Goal: Find specific page/section: Find specific page/section

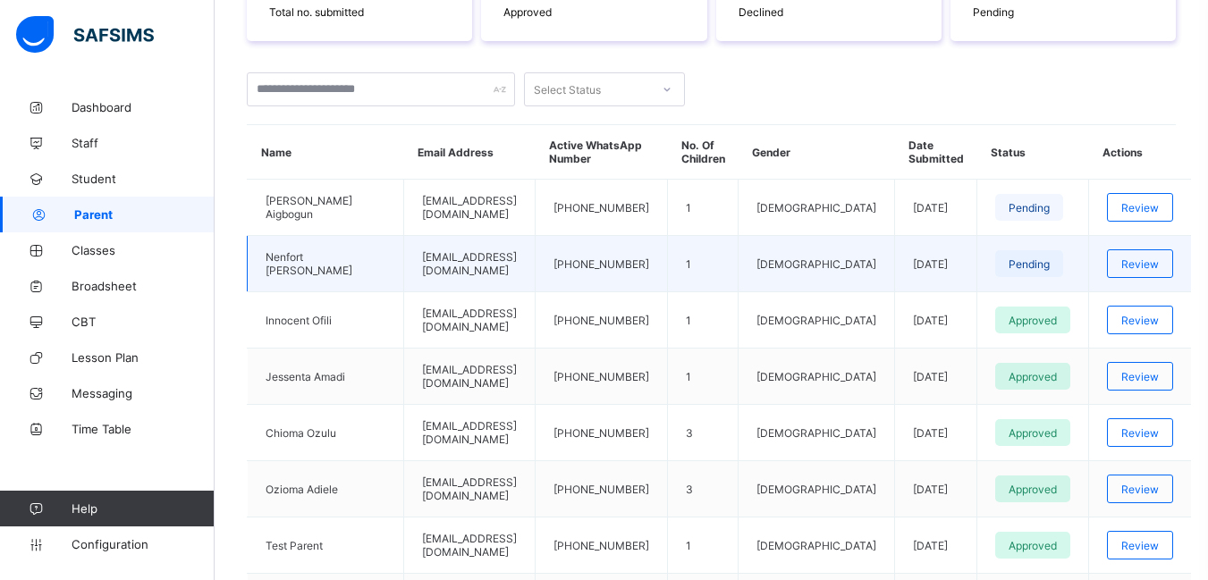
scroll to position [358, 0]
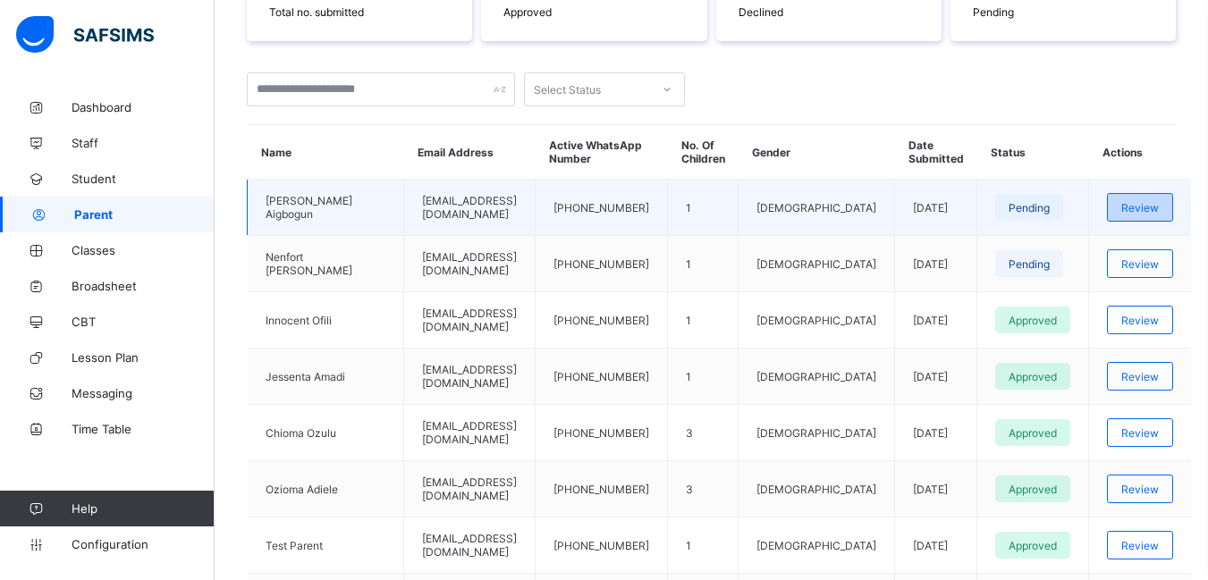
click at [1134, 205] on span "Review" at bounding box center [1140, 207] width 38 height 13
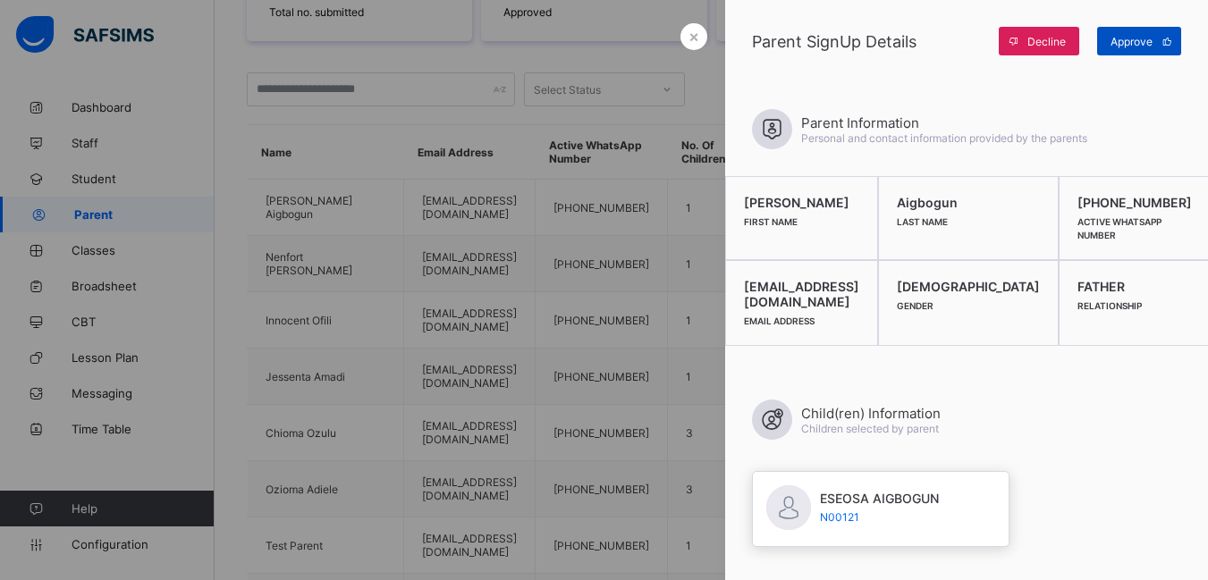
click at [1132, 39] on span "Approve" at bounding box center [1131, 41] width 42 height 13
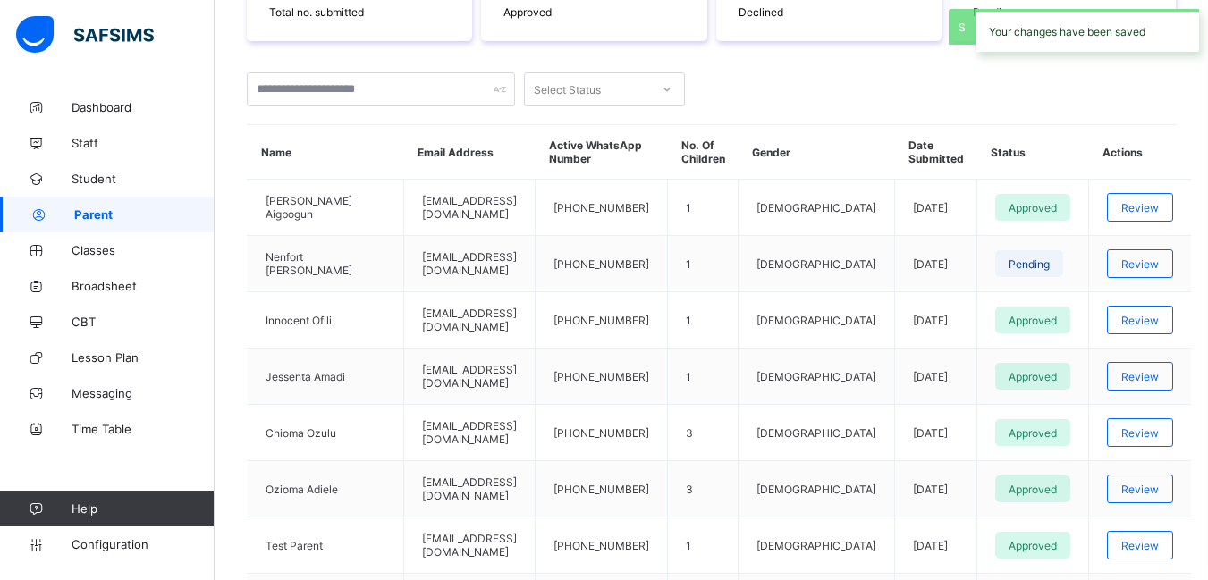
scroll to position [0, 0]
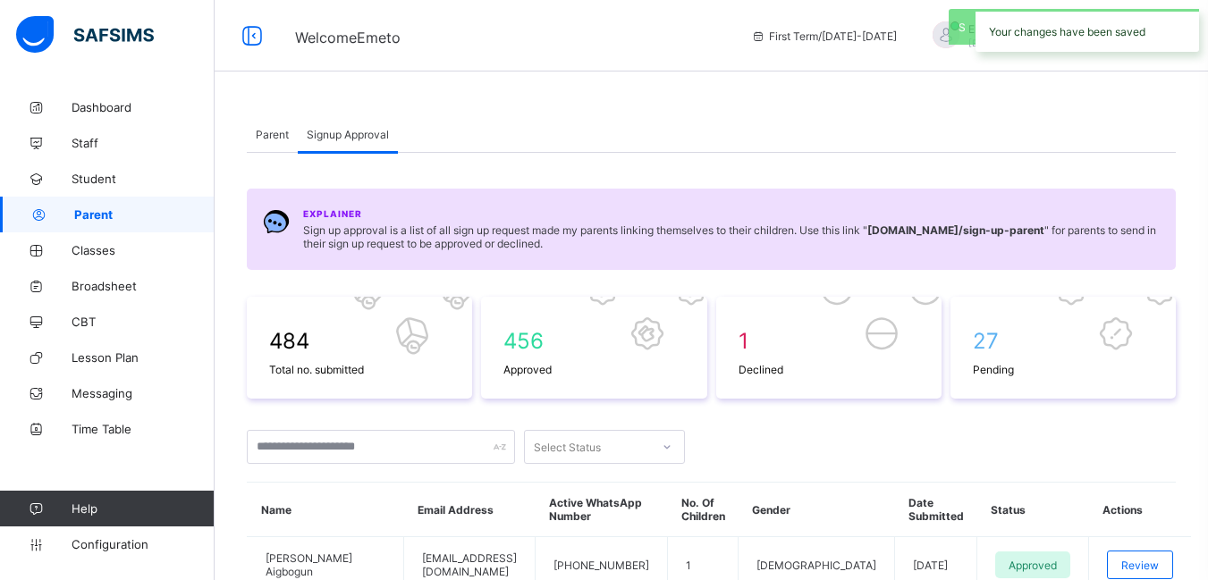
click at [263, 134] on span "Parent" at bounding box center [272, 134] width 33 height 13
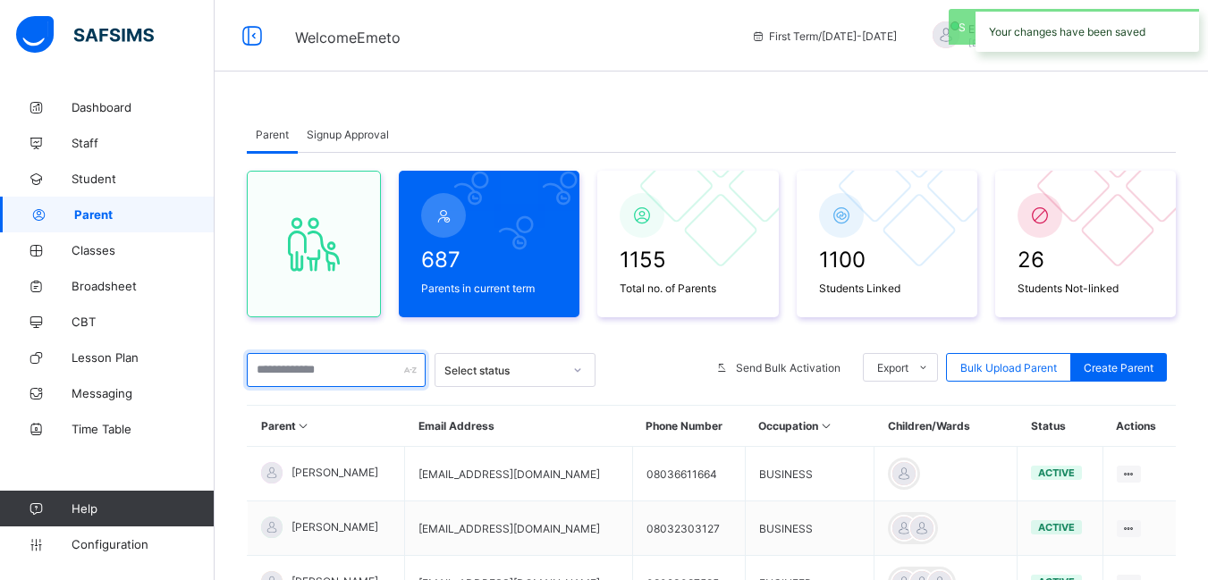
click at [314, 375] on input "text" at bounding box center [336, 370] width 179 height 34
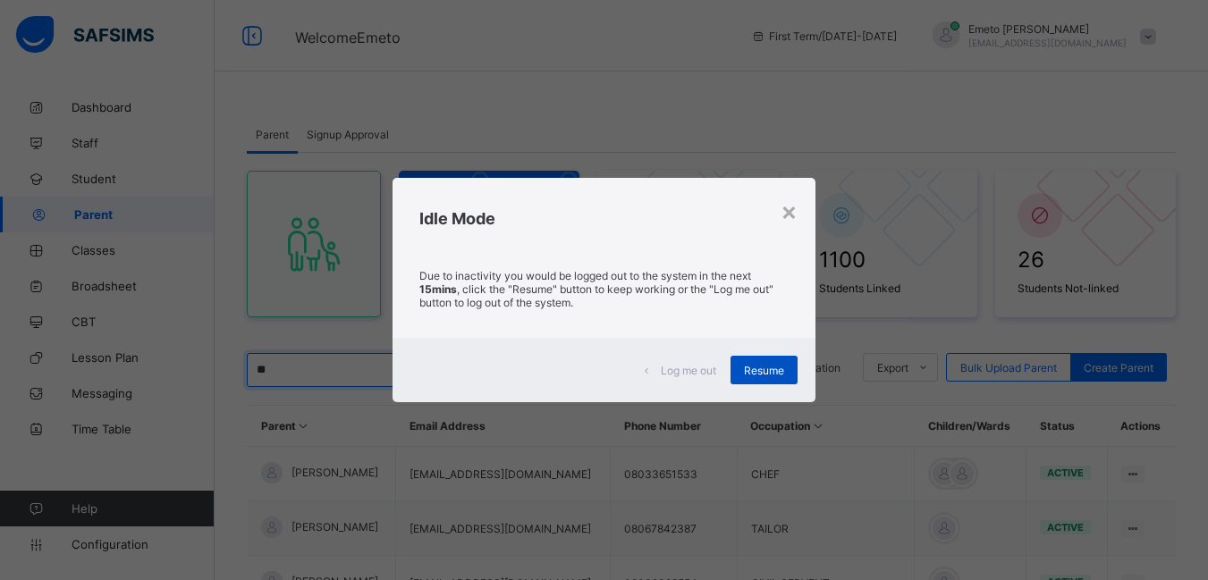
type input "**"
click at [778, 367] on span "Resume" at bounding box center [764, 370] width 40 height 13
click at [760, 369] on span "Resume" at bounding box center [764, 370] width 40 height 13
click at [771, 374] on span "Resume" at bounding box center [764, 370] width 40 height 13
click at [760, 371] on span "Resume" at bounding box center [764, 370] width 40 height 13
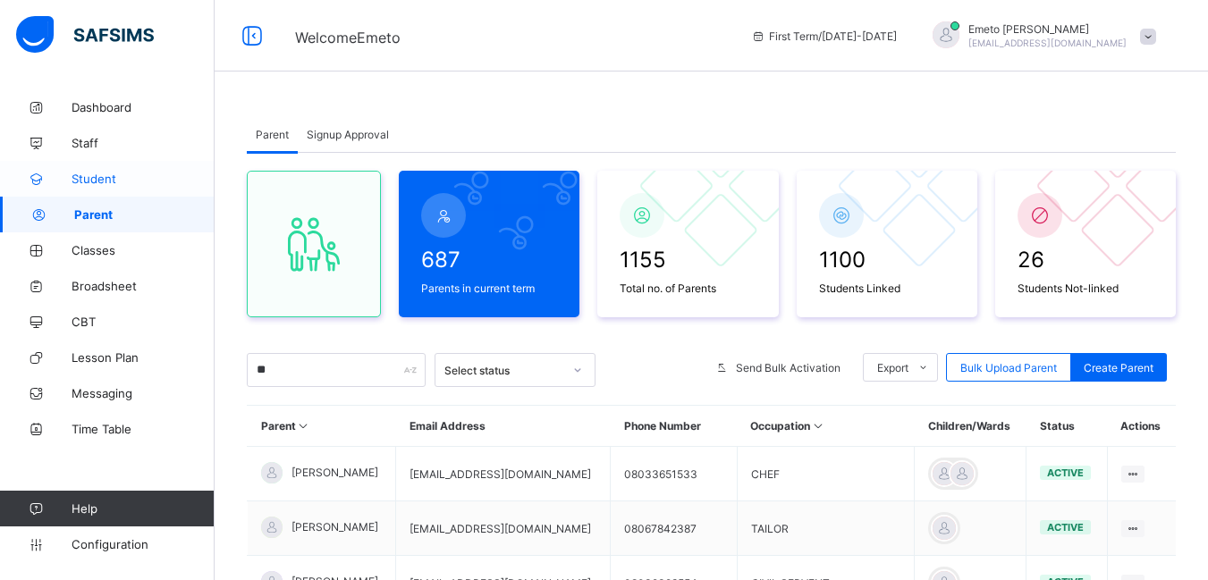
click at [93, 181] on span "Student" at bounding box center [143, 179] width 143 height 14
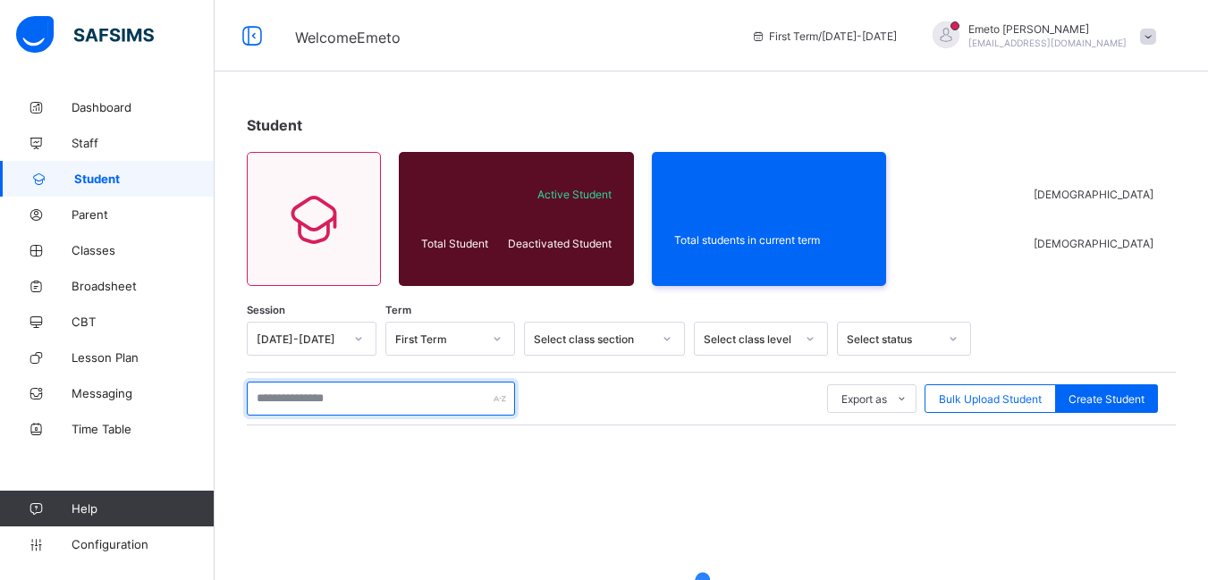
click at [277, 398] on input "text" at bounding box center [381, 399] width 268 height 34
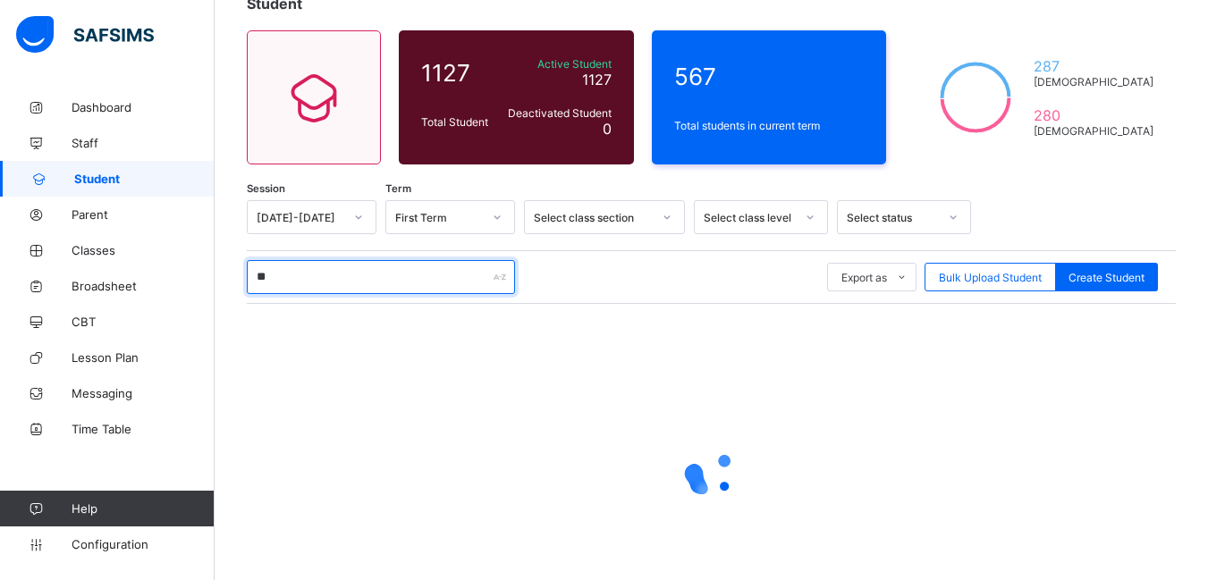
scroll to position [212, 0]
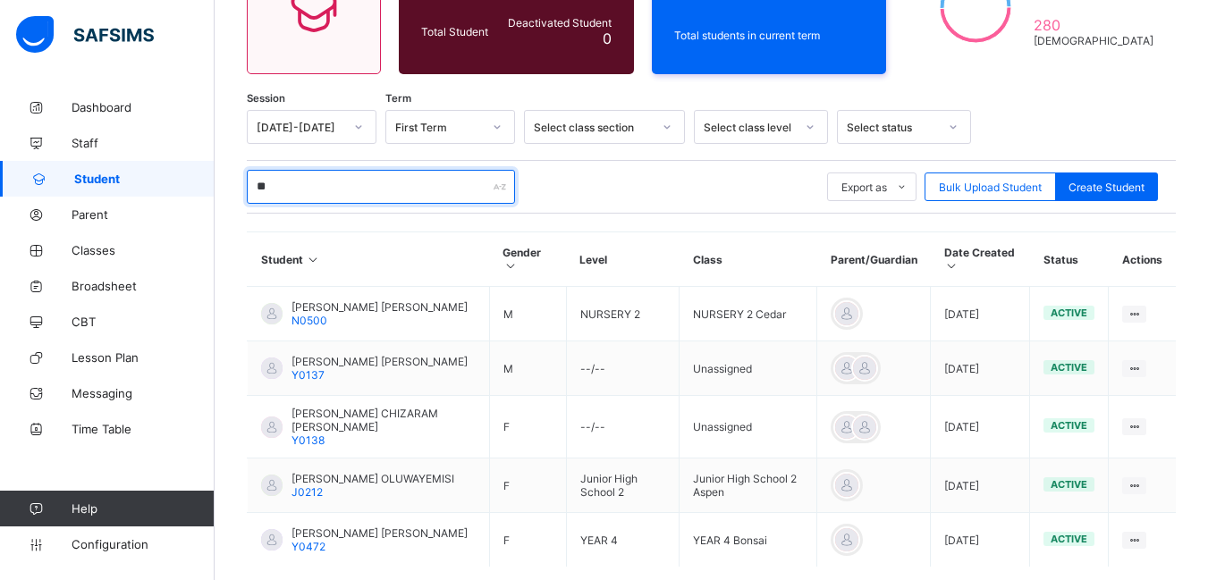
type input "*"
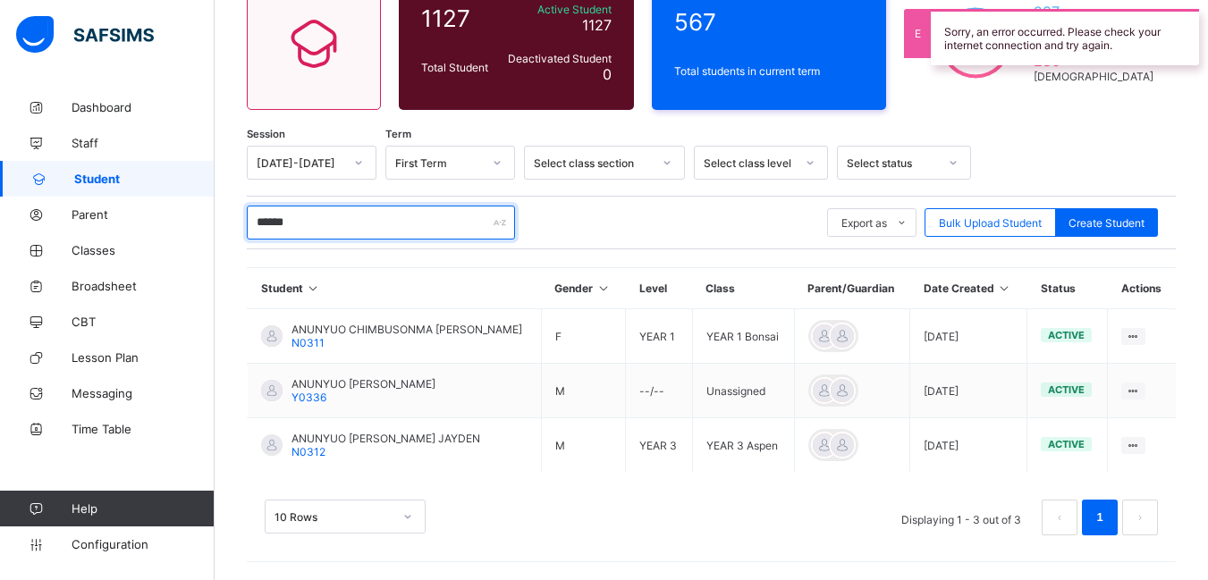
scroll to position [176, 0]
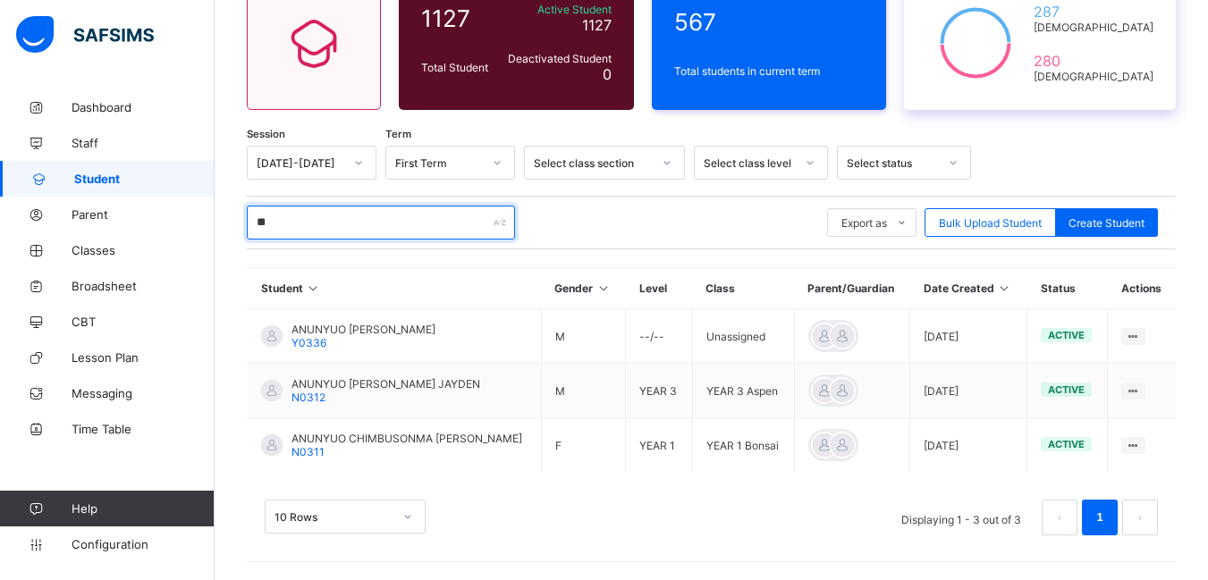
type input "*"
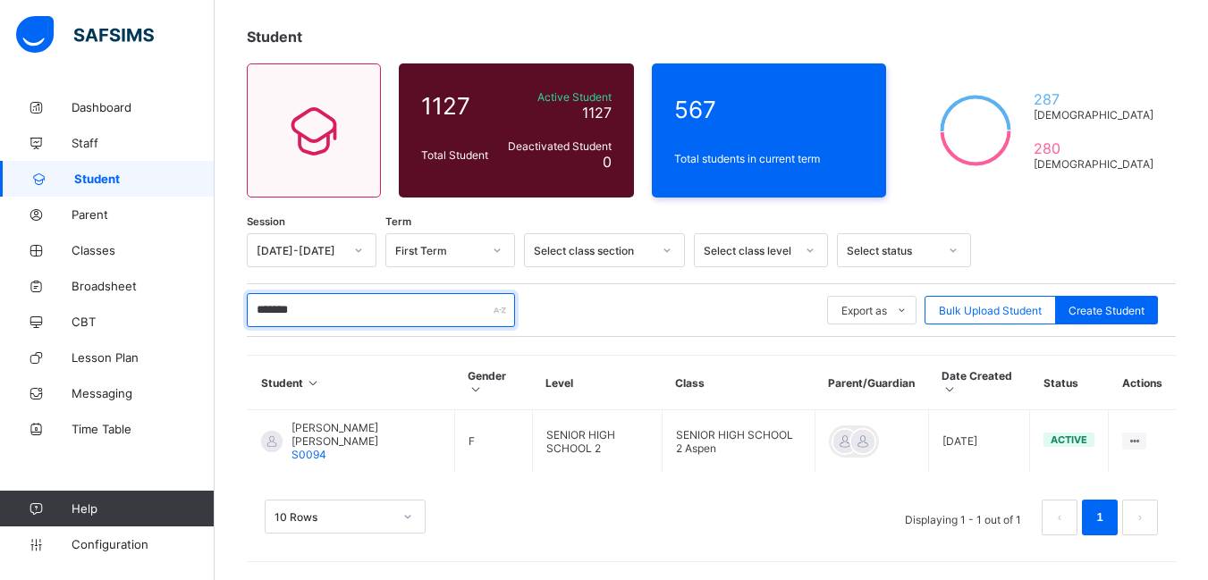
scroll to position [88, 0]
type input "*"
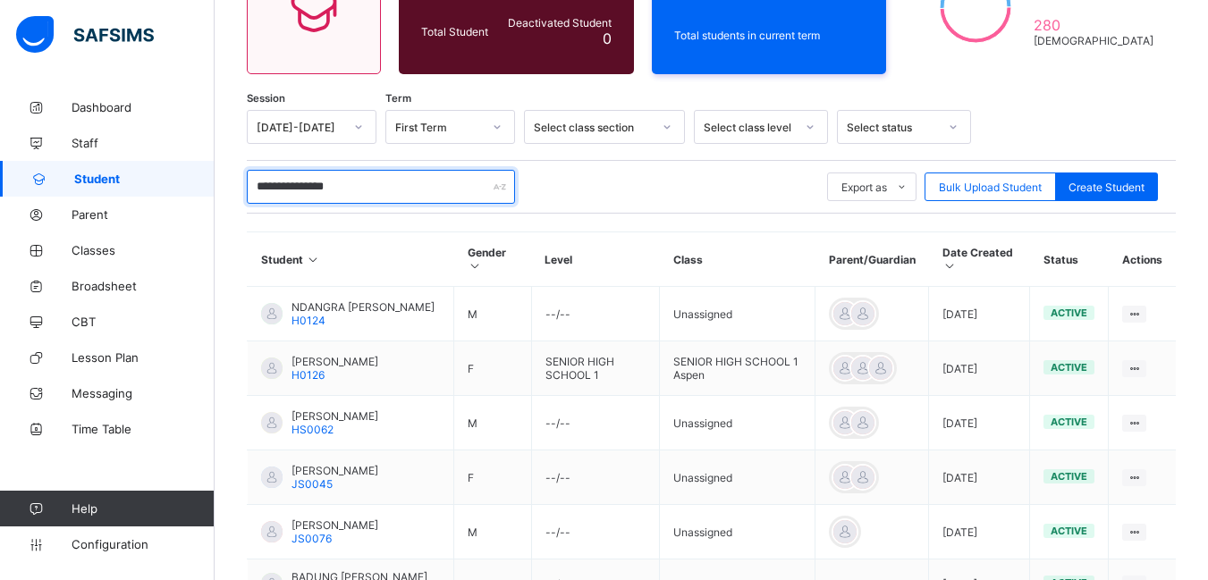
scroll to position [268, 0]
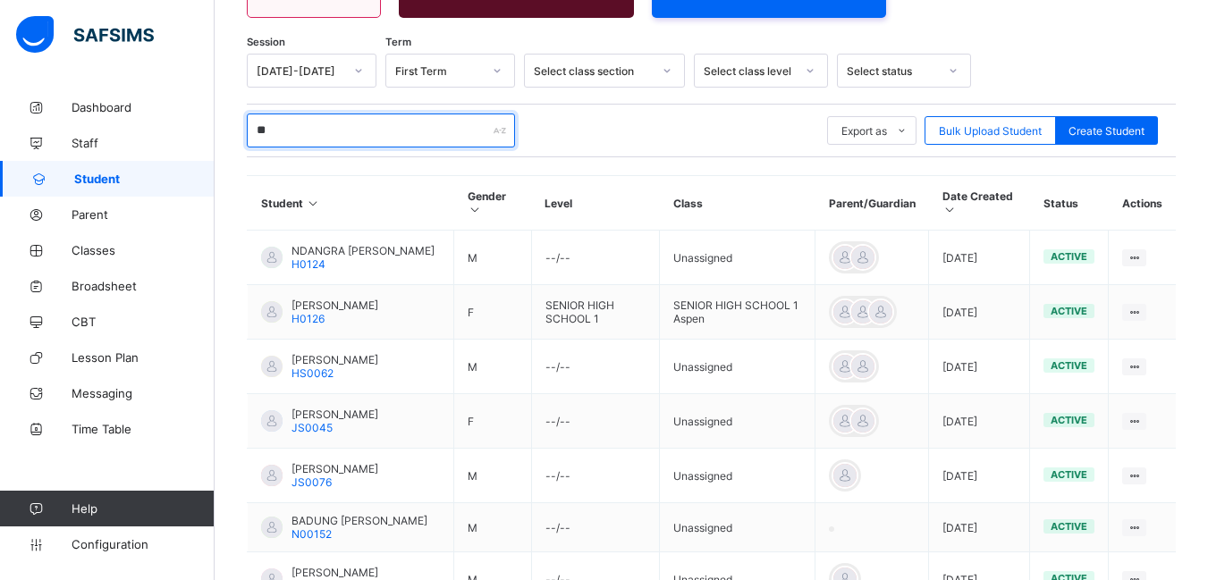
type input "*"
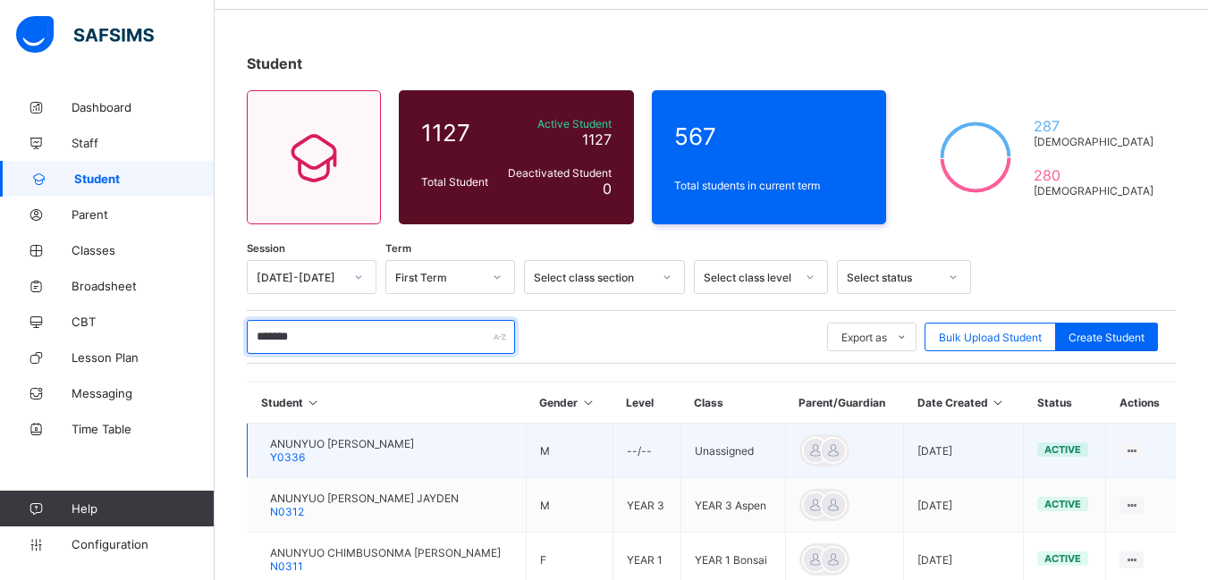
scroll to position [176, 0]
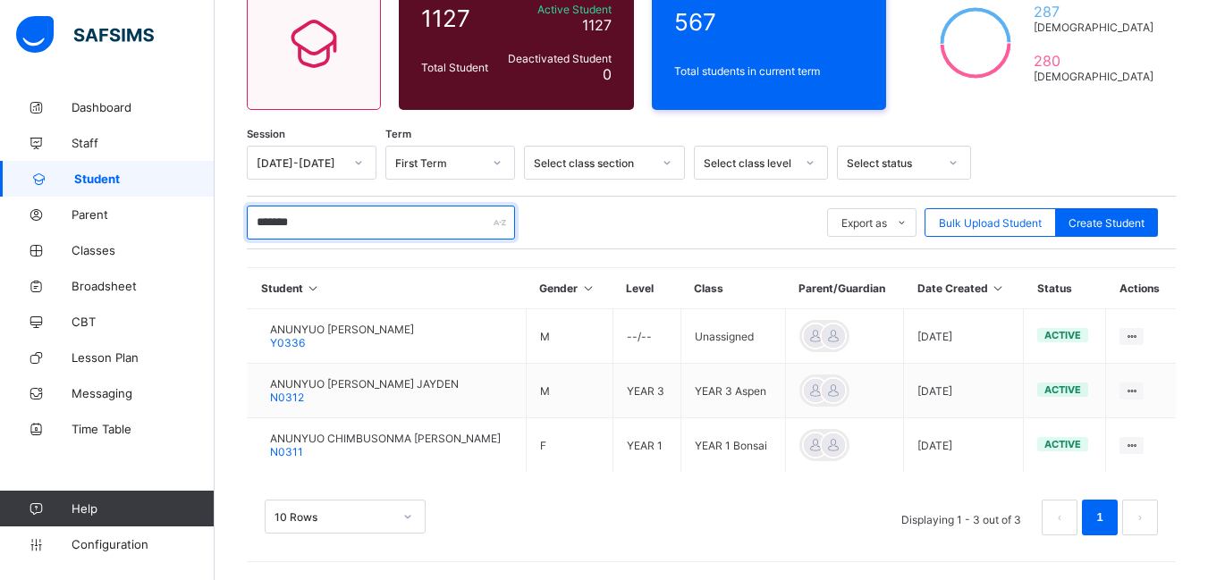
type input "*******"
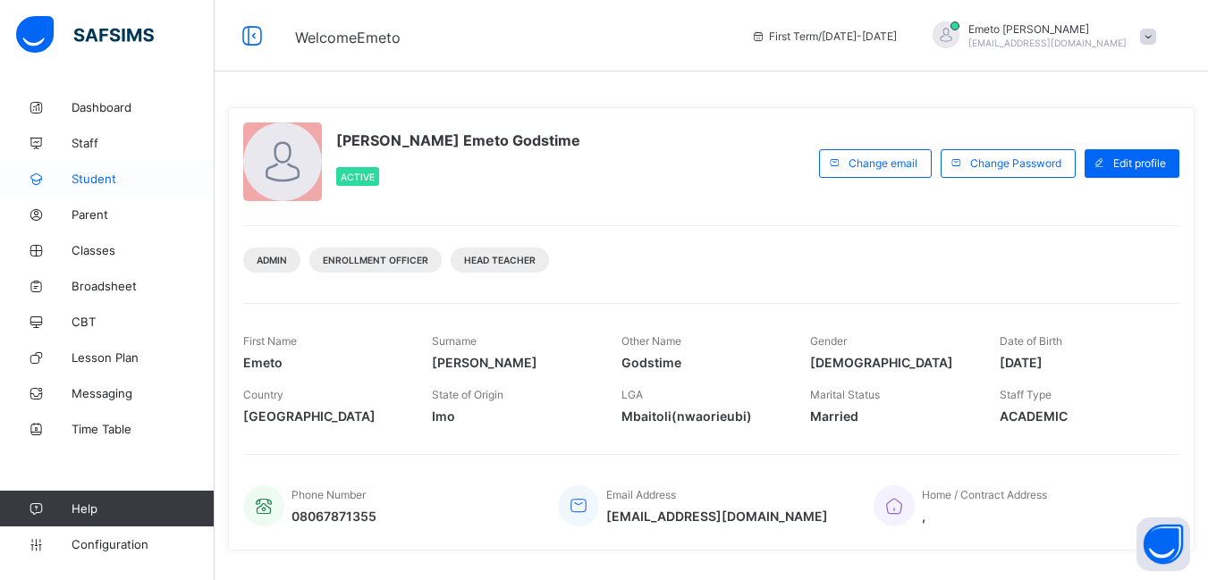
click at [83, 182] on span "Student" at bounding box center [143, 179] width 143 height 14
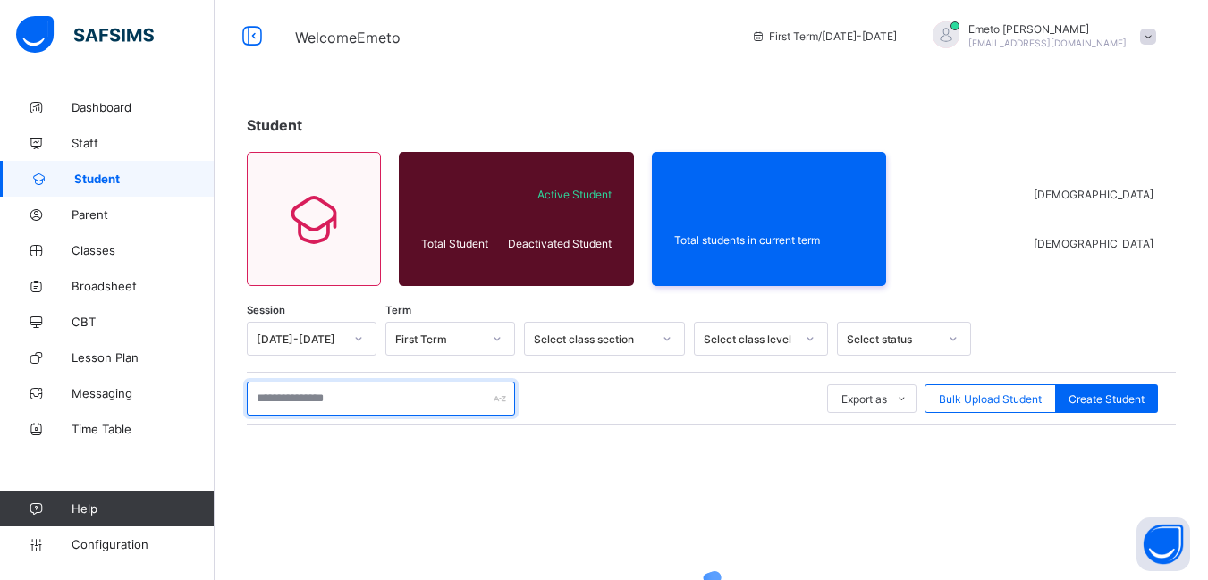
click at [302, 392] on input "text" at bounding box center [381, 399] width 268 height 34
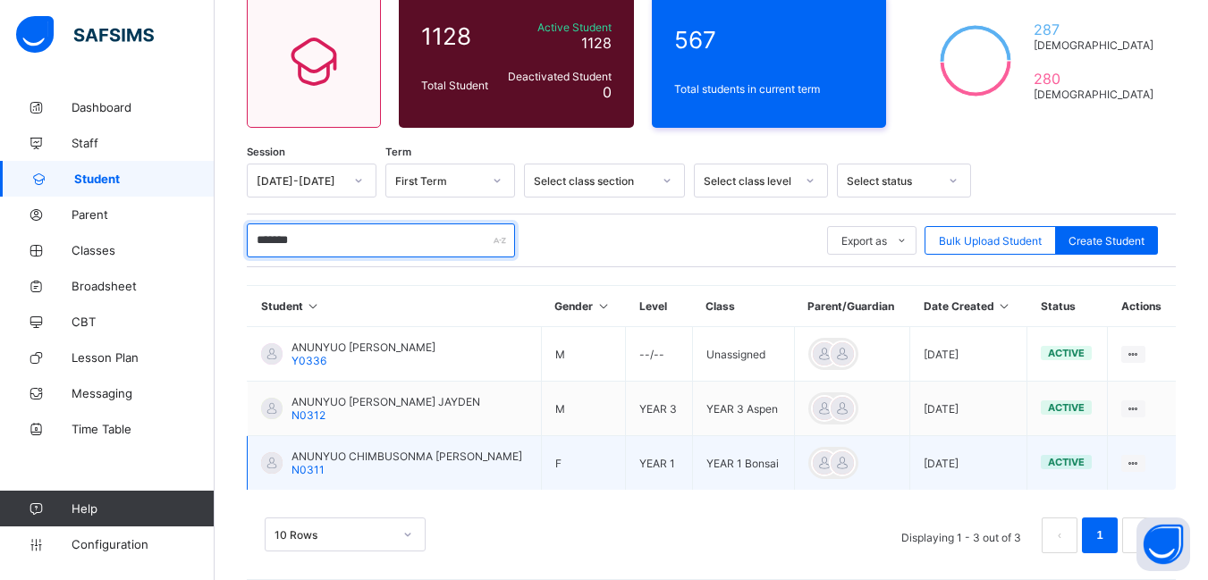
scroll to position [176, 0]
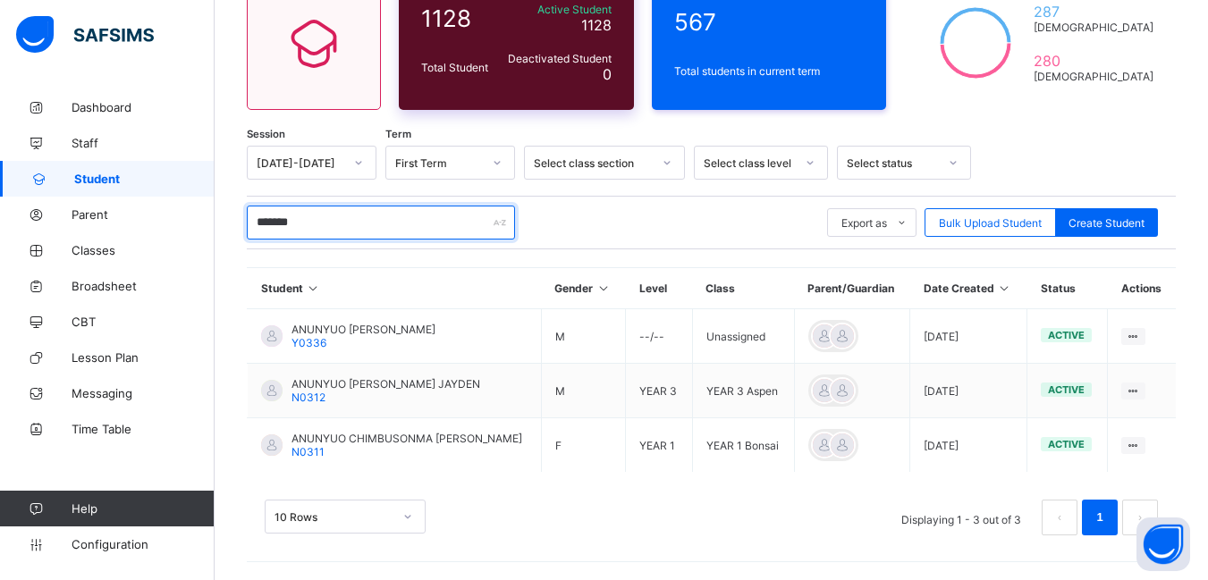
type input "*******"
